Goal: Task Accomplishment & Management: Use online tool/utility

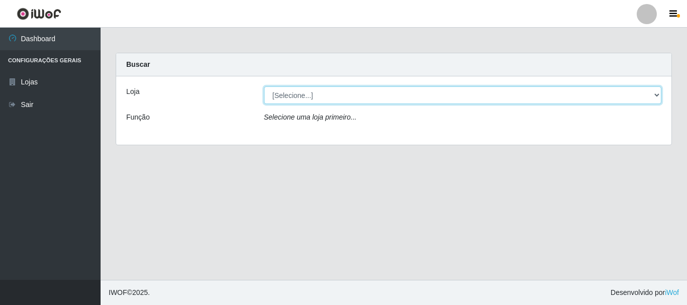
click at [350, 96] on select "[Selecione...] [GEOGRAPHIC_DATA] [GEOGRAPHIC_DATA]" at bounding box center [463, 96] width 398 height 18
select select "64"
click at [264, 87] on select "[Selecione...] [GEOGRAPHIC_DATA] [GEOGRAPHIC_DATA]" at bounding box center [463, 96] width 398 height 18
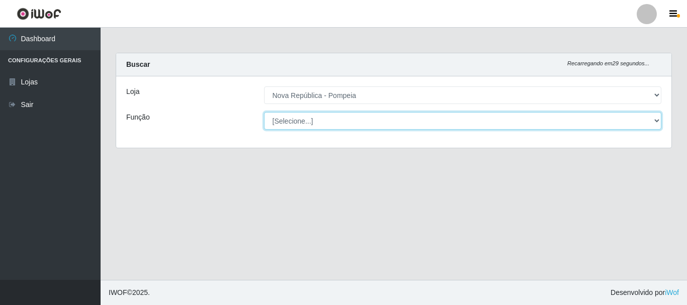
drag, startPoint x: 357, startPoint y: 122, endPoint x: 357, endPoint y: 128, distance: 6.0
click at [357, 122] on select "[Selecione...] Balconista Operador de Caixa Recepcionista Repositor" at bounding box center [463, 121] width 398 height 18
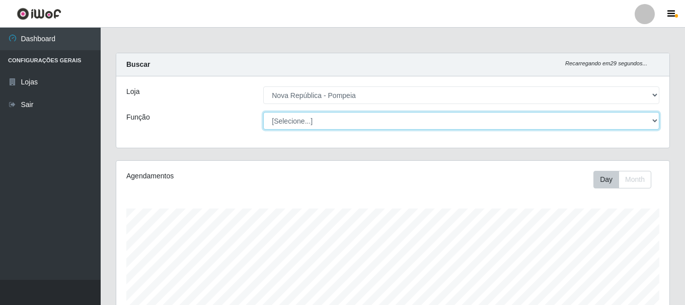
select select "22"
click at [263, 112] on select "[Selecione...] Balconista Operador de Caixa Recepcionista Repositor" at bounding box center [461, 121] width 396 height 18
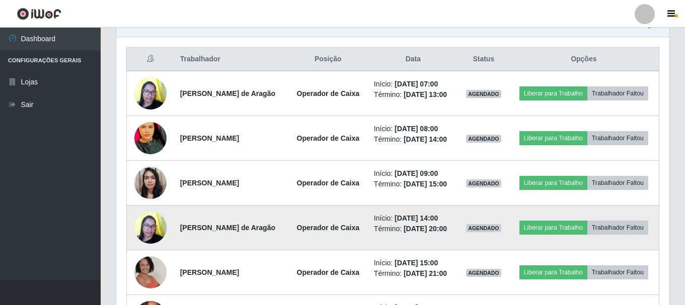
scroll to position [352, 0]
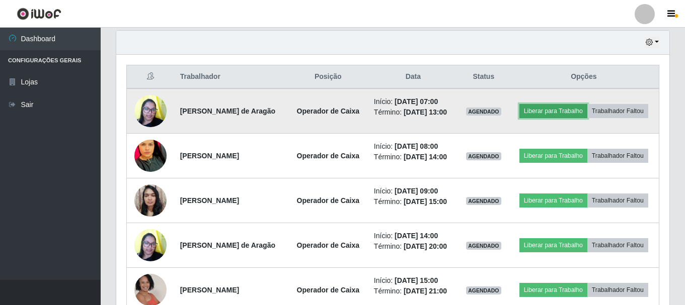
click at [555, 109] on button "Liberar para Trabalho" at bounding box center [553, 111] width 68 height 14
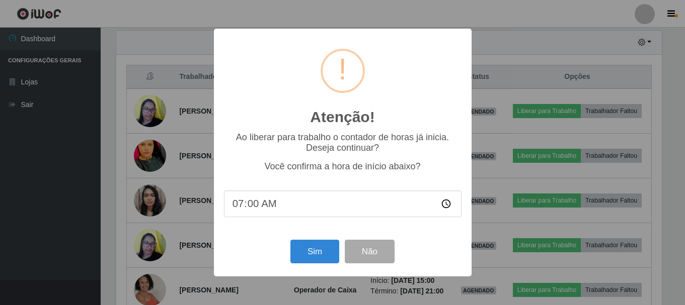
scroll to position [209, 548]
click at [315, 254] on button "Sim" at bounding box center [315, 252] width 49 height 24
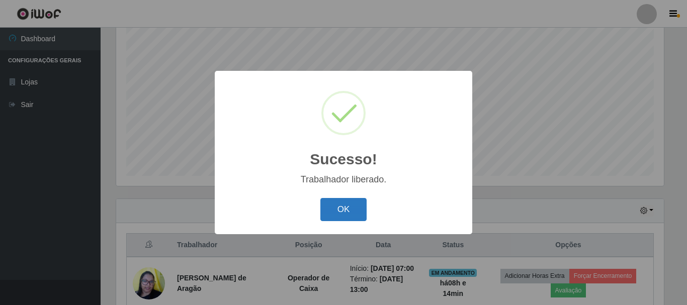
click at [338, 209] on button "OK" at bounding box center [343, 210] width 47 height 24
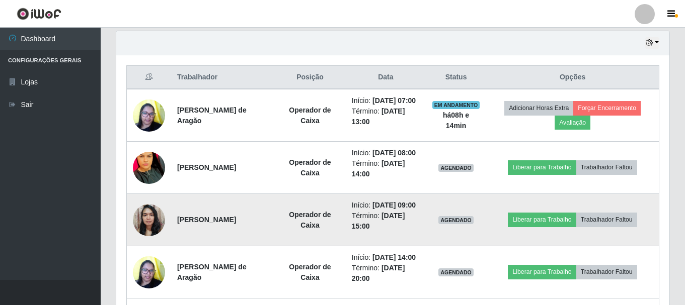
scroll to position [335, 0]
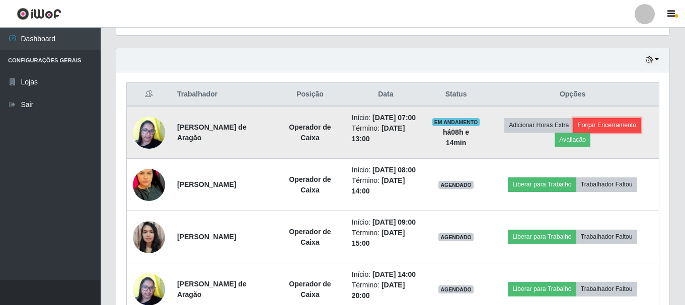
click at [615, 128] on button "Forçar Encerramento" at bounding box center [606, 125] width 67 height 14
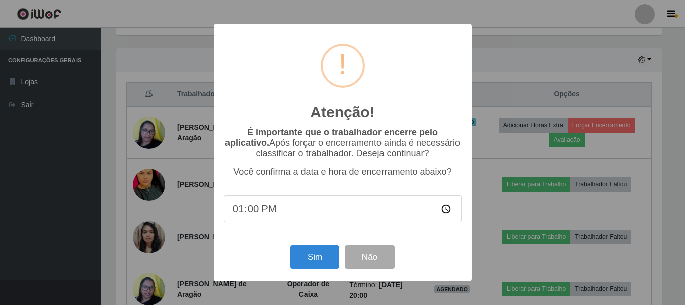
scroll to position [209, 548]
click at [317, 259] on button "Sim" at bounding box center [315, 257] width 49 height 24
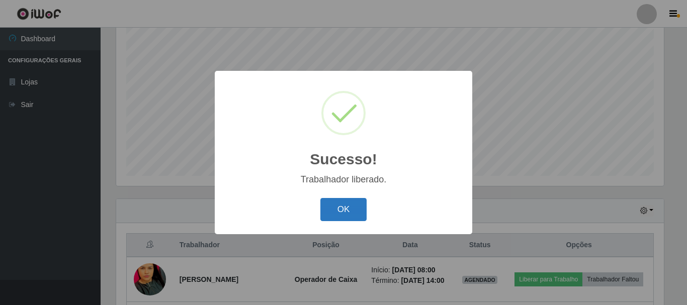
click at [348, 210] on button "OK" at bounding box center [343, 210] width 47 height 24
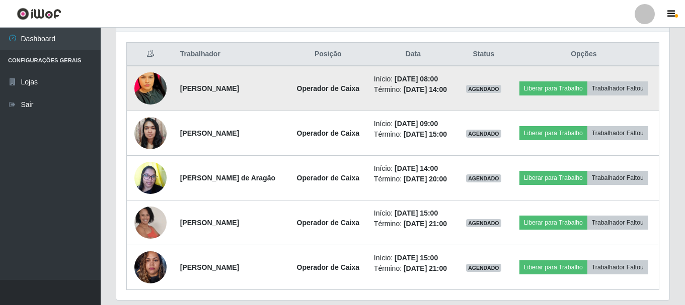
scroll to position [357, 0]
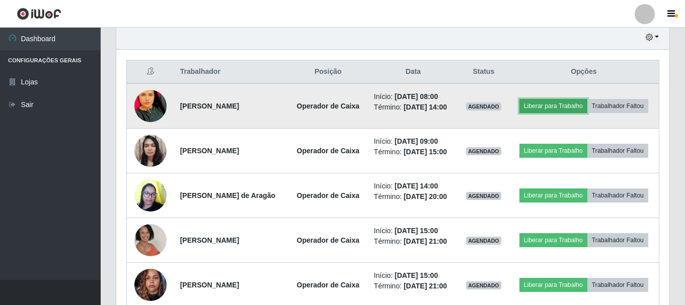
click at [549, 102] on button "Liberar para Trabalho" at bounding box center [553, 106] width 68 height 14
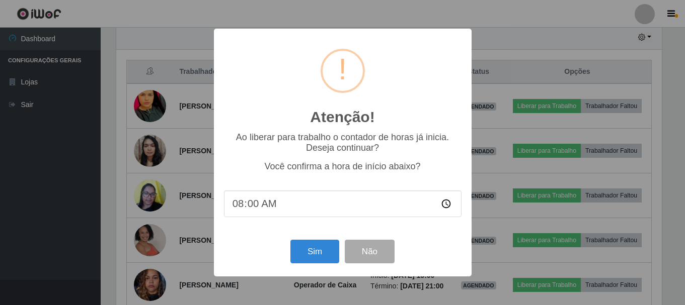
scroll to position [209, 548]
click at [308, 253] on button "Sim" at bounding box center [315, 252] width 49 height 24
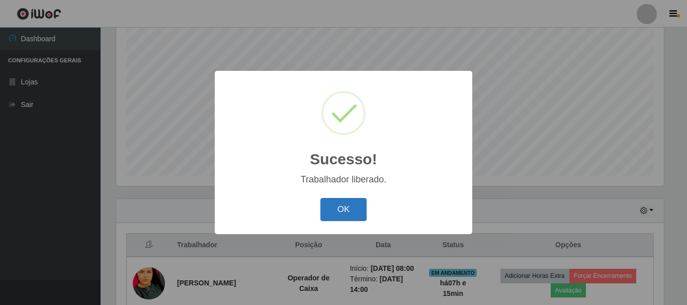
drag, startPoint x: 337, startPoint y: 210, endPoint x: 353, endPoint y: 208, distance: 15.7
click at [338, 210] on button "OK" at bounding box center [343, 210] width 47 height 24
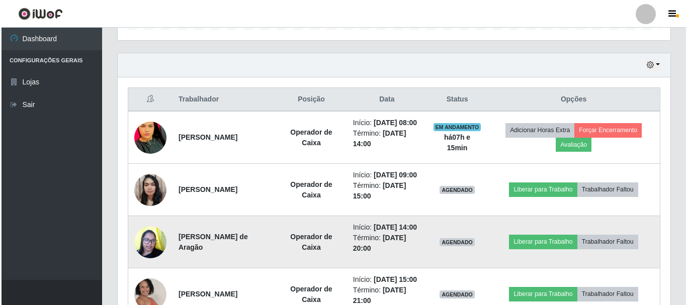
scroll to position [385, 0]
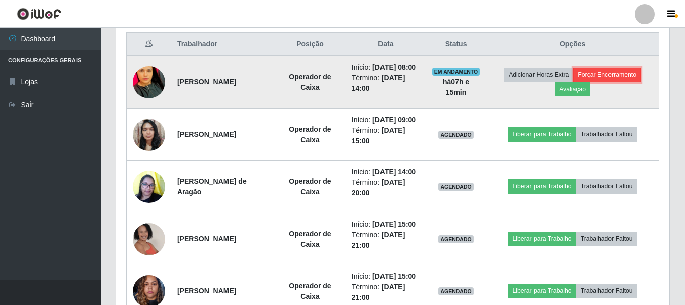
click at [596, 78] on button "Forçar Encerramento" at bounding box center [606, 75] width 67 height 14
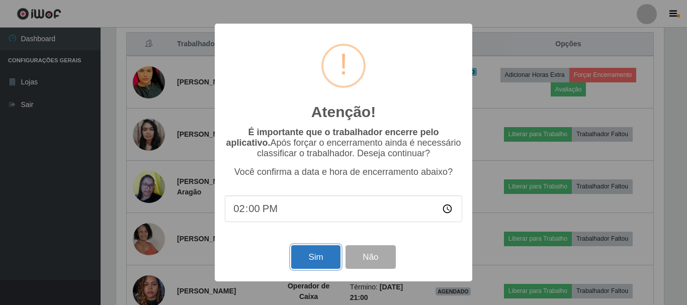
click at [307, 261] on button "Sim" at bounding box center [315, 257] width 49 height 24
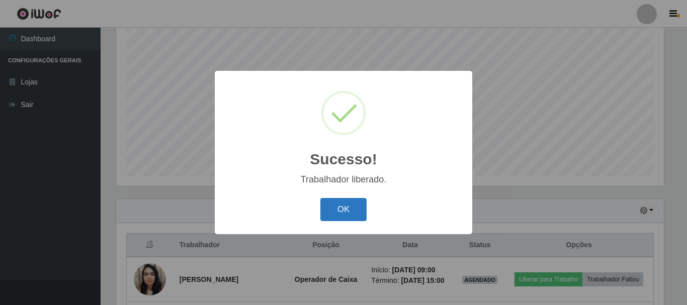
click at [346, 210] on button "OK" at bounding box center [343, 210] width 47 height 24
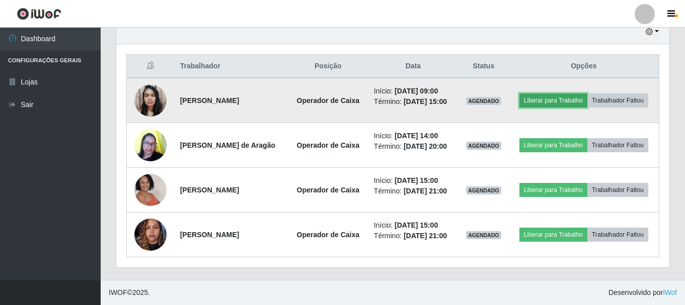
click at [550, 100] on button "Liberar para Trabalho" at bounding box center [553, 101] width 68 height 14
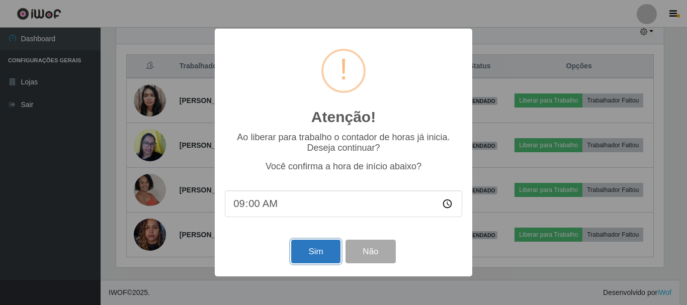
click at [308, 252] on button "Sim" at bounding box center [315, 252] width 49 height 24
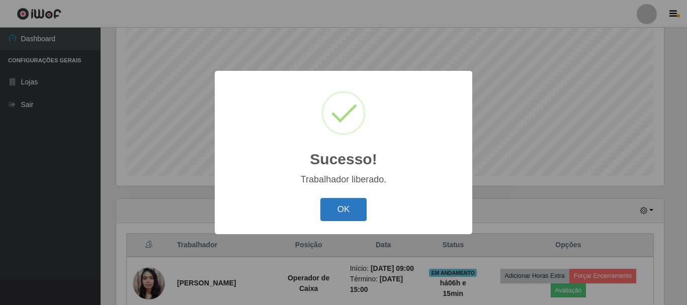
click at [333, 210] on button "OK" at bounding box center [343, 210] width 47 height 24
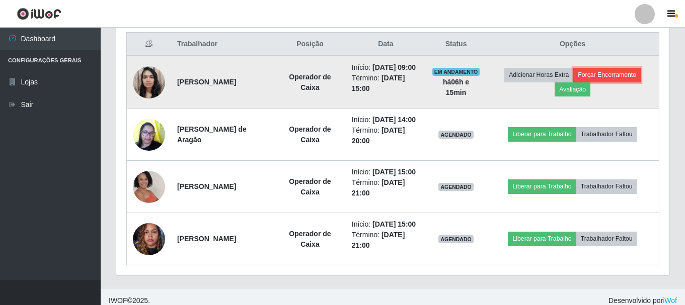
click at [612, 79] on button "Forçar Encerramento" at bounding box center [606, 75] width 67 height 14
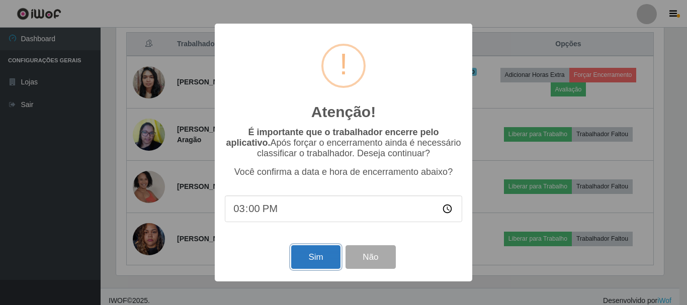
click at [313, 258] on button "Sim" at bounding box center [315, 257] width 49 height 24
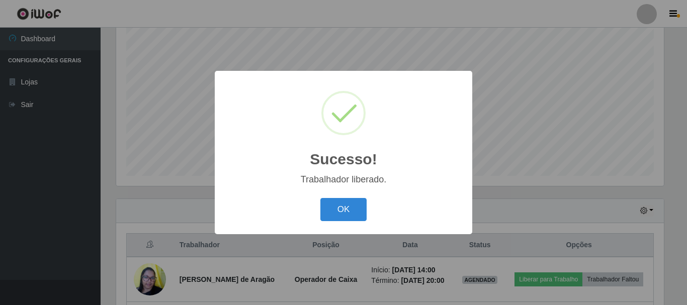
click at [335, 212] on button "OK" at bounding box center [343, 210] width 47 height 24
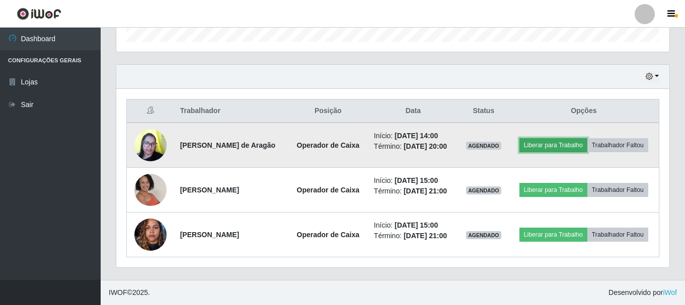
click at [535, 143] on button "Liberar para Trabalho" at bounding box center [553, 145] width 68 height 14
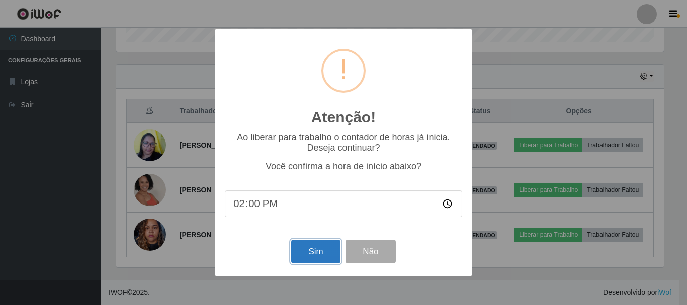
click at [312, 251] on button "Sim" at bounding box center [315, 252] width 49 height 24
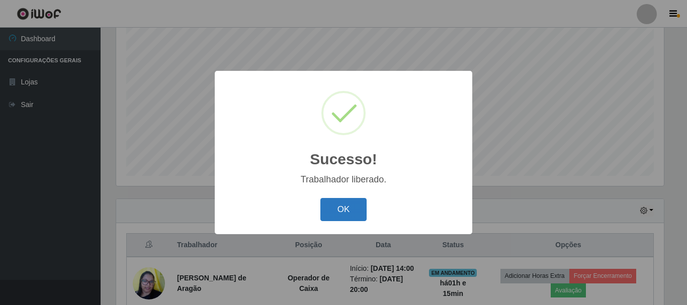
click at [346, 212] on button "OK" at bounding box center [343, 210] width 47 height 24
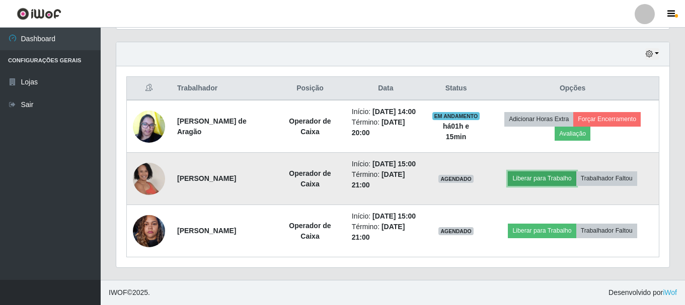
click at [550, 172] on button "Liberar para Trabalho" at bounding box center [542, 179] width 68 height 14
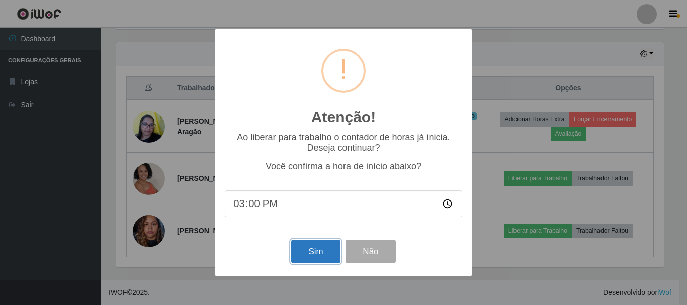
drag, startPoint x: 312, startPoint y: 254, endPoint x: 323, endPoint y: 251, distance: 11.3
click at [315, 254] on button "Sim" at bounding box center [315, 252] width 49 height 24
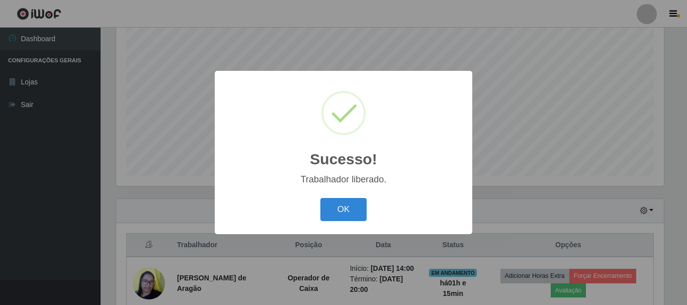
click at [352, 206] on button "OK" at bounding box center [343, 210] width 47 height 24
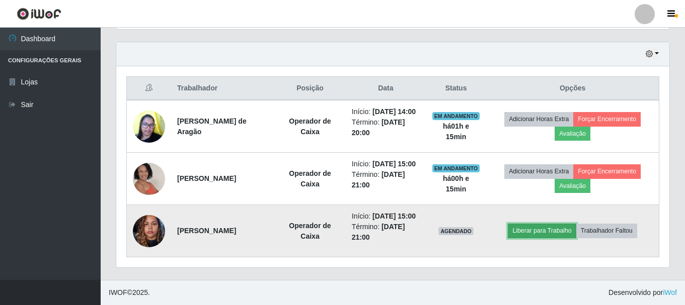
click at [540, 229] on button "Liberar para Trabalho" at bounding box center [542, 231] width 68 height 14
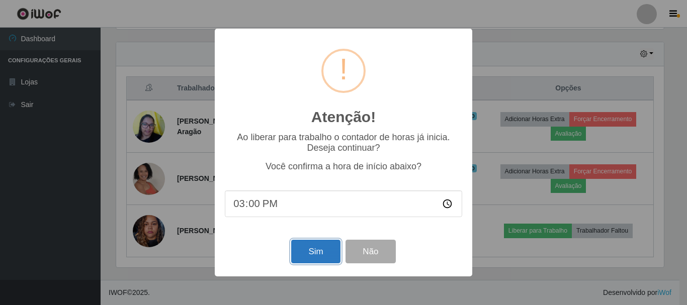
click at [314, 254] on button "Sim" at bounding box center [315, 252] width 49 height 24
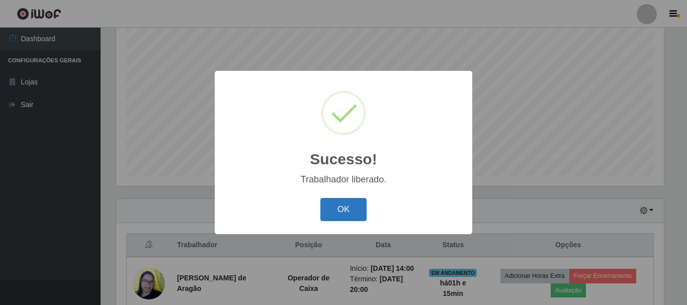
click at [338, 209] on button "OK" at bounding box center [343, 210] width 47 height 24
